Goal: Task Accomplishment & Management: Manage account settings

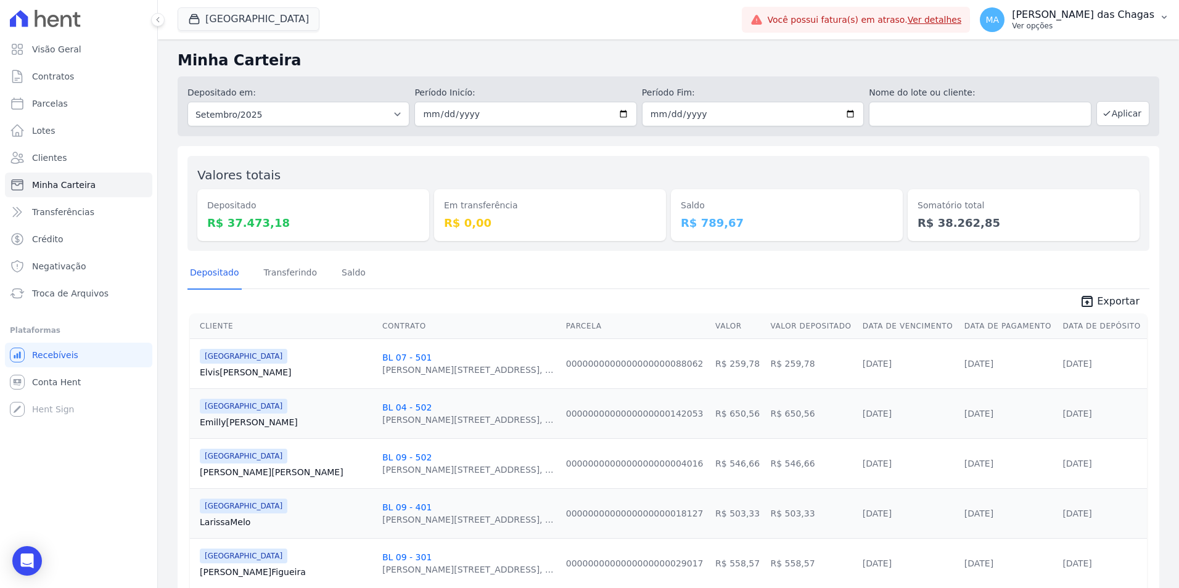
click at [1141, 24] on p "Ver opções" at bounding box center [1083, 26] width 142 height 10
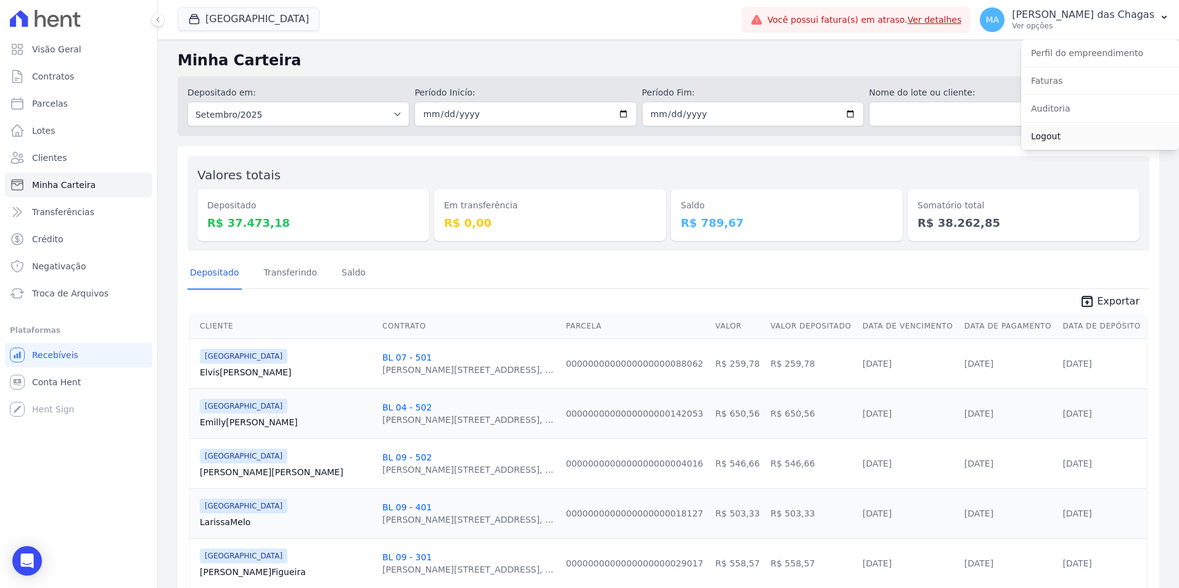
click at [1067, 131] on link "Logout" at bounding box center [1100, 136] width 158 height 22
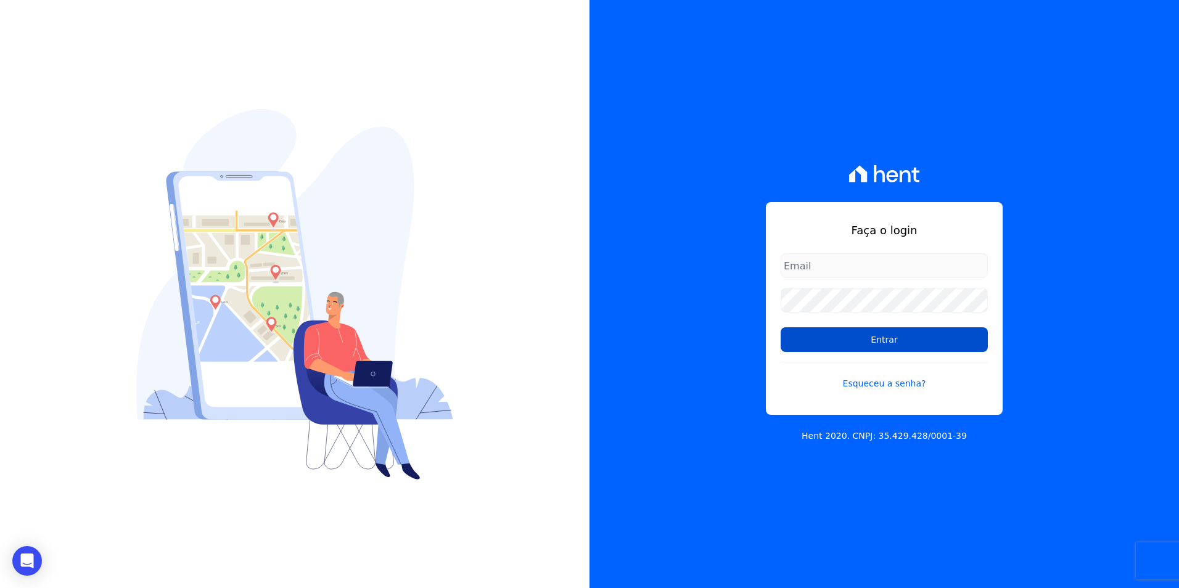
type input "michele.araujo@dc4.com.br"
click at [906, 340] on input "Entrar" at bounding box center [884, 339] width 207 height 25
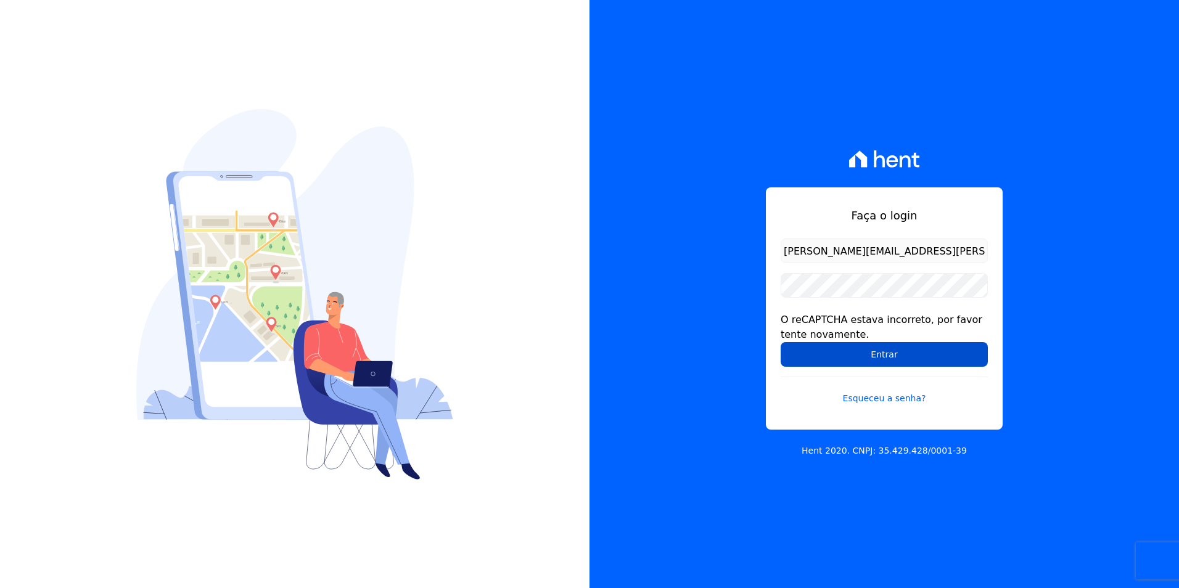
click at [902, 353] on input "Entrar" at bounding box center [884, 354] width 207 height 25
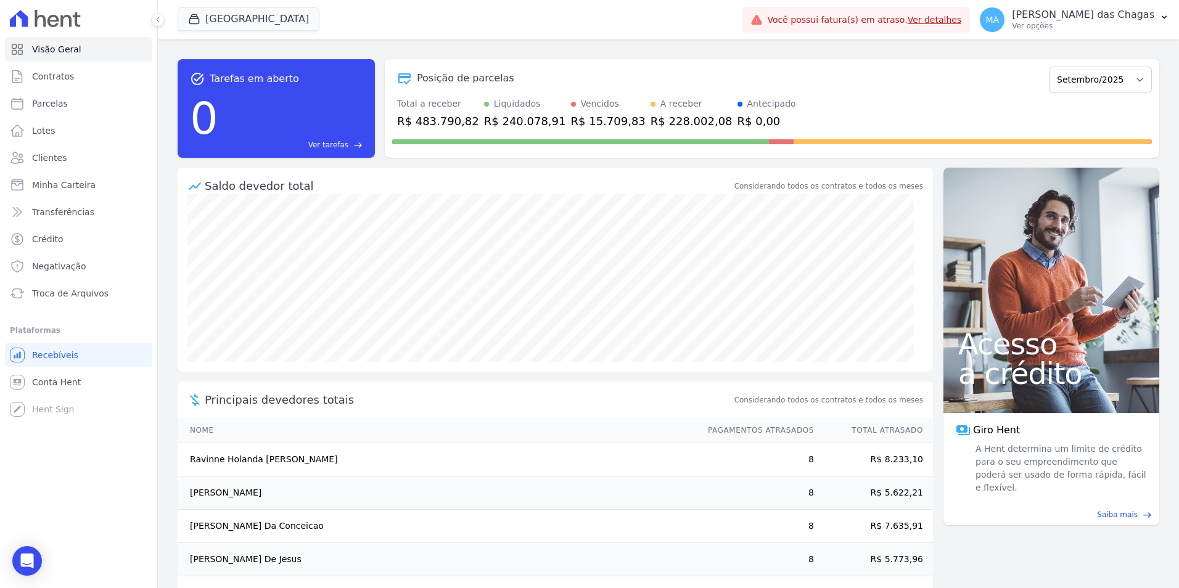
click at [950, 19] on link "Ver detalhes" at bounding box center [935, 20] width 54 height 10
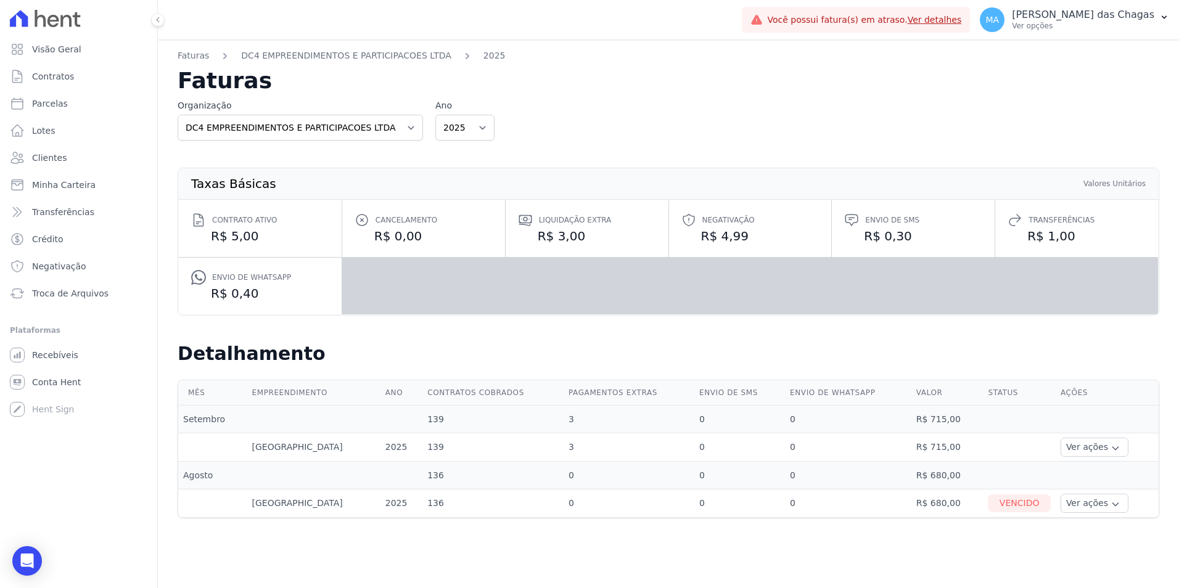
click at [636, 508] on td "0" at bounding box center [629, 504] width 131 height 28
click at [797, 517] on div "Mês Empreendimento Ano Contratos cobrados Pagamentos extras Envio de SMS Envio …" at bounding box center [669, 449] width 982 height 138
click at [932, 510] on td "R$ 680,00" at bounding box center [947, 504] width 72 height 28
click at [1096, 506] on button "Ver ações" at bounding box center [1095, 503] width 68 height 19
click at [1099, 536] on link "Ver boleto" at bounding box center [1111, 537] width 91 height 13
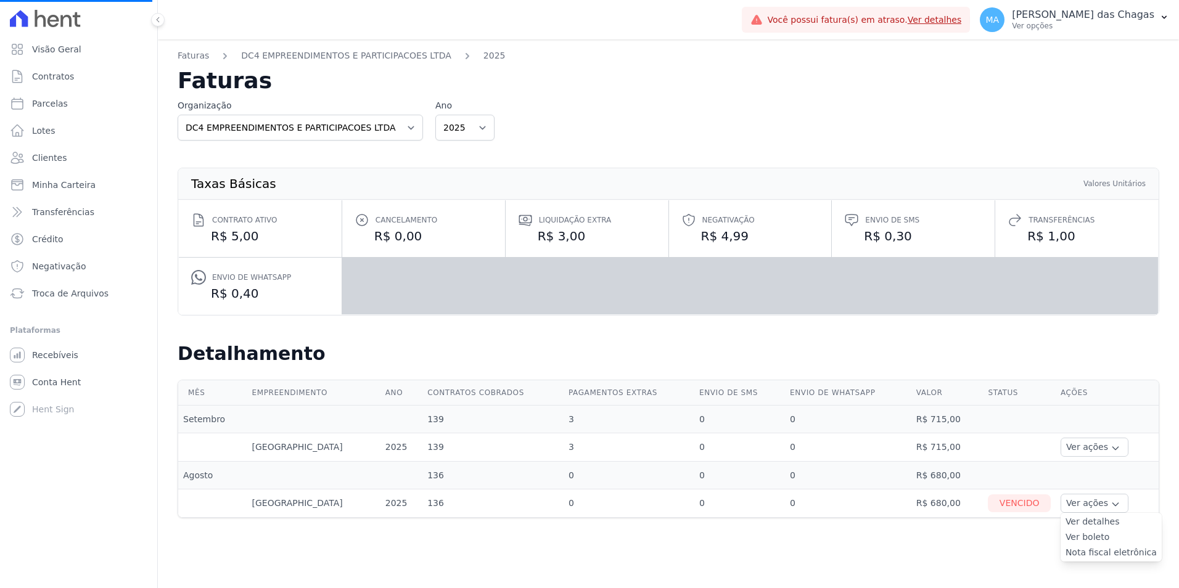
drag, startPoint x: 985, startPoint y: 511, endPoint x: 1014, endPoint y: 502, distance: 31.0
click at [995, 509] on div "Vencido" at bounding box center [1019, 504] width 62 height 18
